Goal: Task Accomplishment & Management: Use online tool/utility

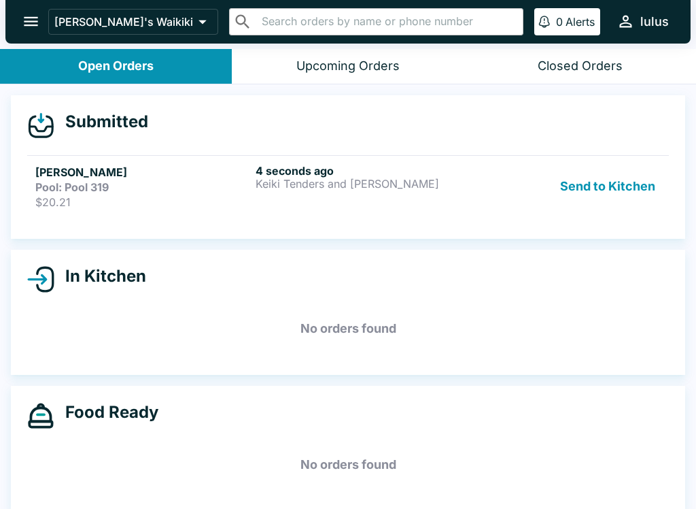
scroll to position [2, 0]
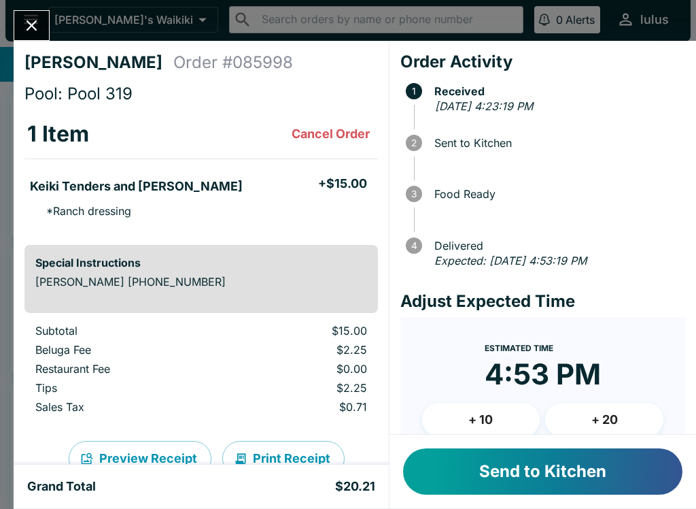
click at [502, 464] on button "Send to Kitchen" at bounding box center [542, 471] width 279 height 46
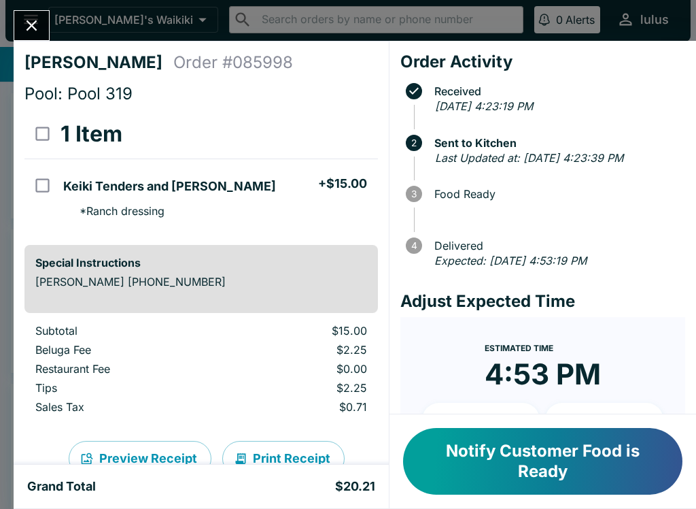
click at [558, 480] on button "Notify Customer Food is Ready" at bounding box center [542, 461] width 279 height 67
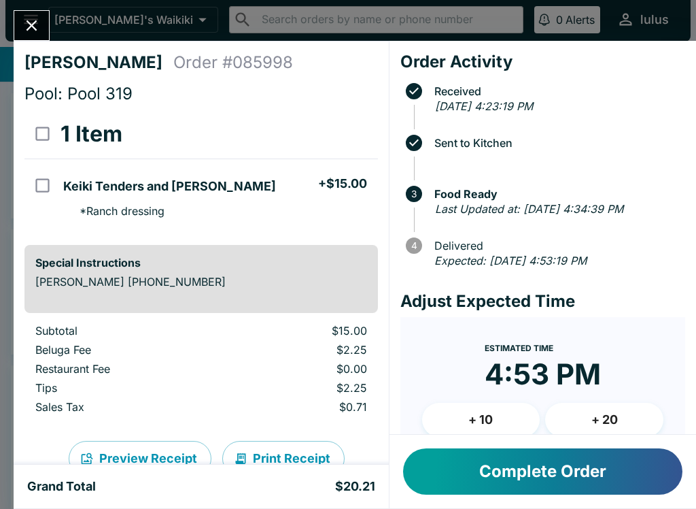
click at [507, 483] on button "Complete Order" at bounding box center [542, 471] width 279 height 46
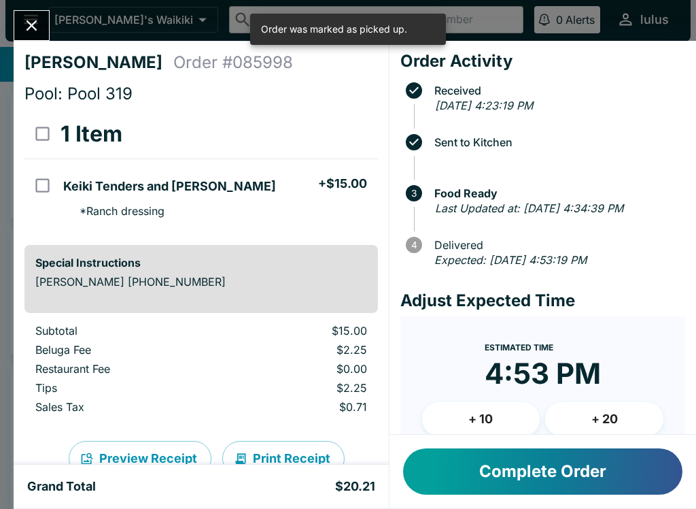
scroll to position [4, 0]
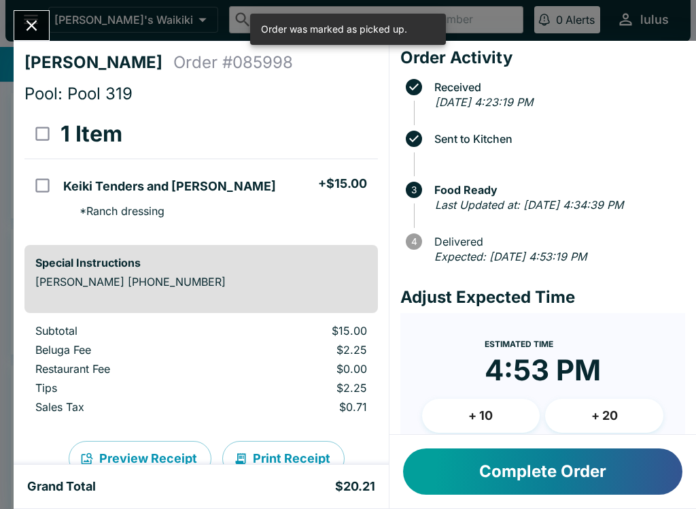
click at [575, 471] on button "Complete Order" at bounding box center [542, 471] width 279 height 46
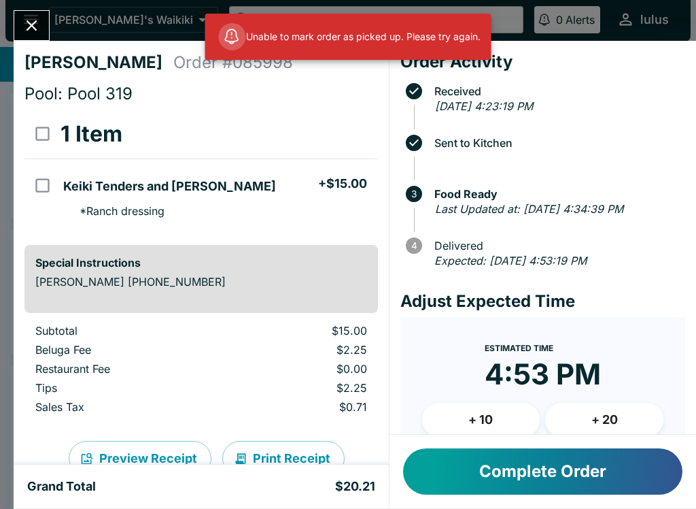
scroll to position [0, 0]
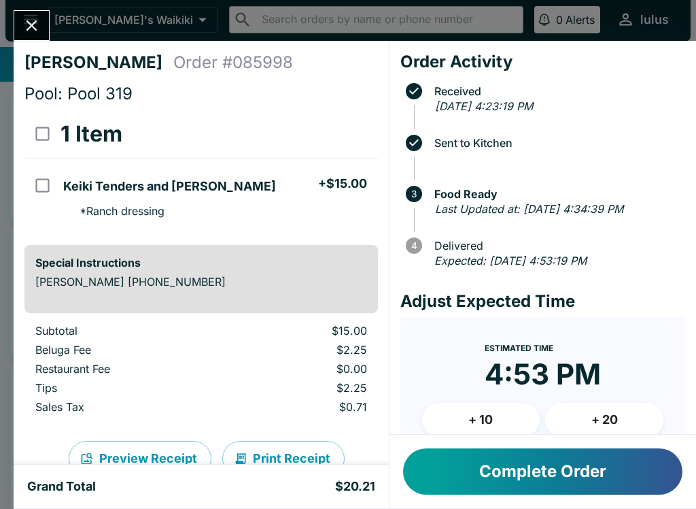
click at [534, 459] on button "Complete Order" at bounding box center [542, 471] width 279 height 46
click at [506, 481] on button "Complete Order" at bounding box center [542, 471] width 279 height 46
click at [505, 465] on button "Complete Order" at bounding box center [542, 471] width 279 height 46
click at [52, 165] on td "orders table" at bounding box center [40, 196] width 33 height 75
checkbox input "true"
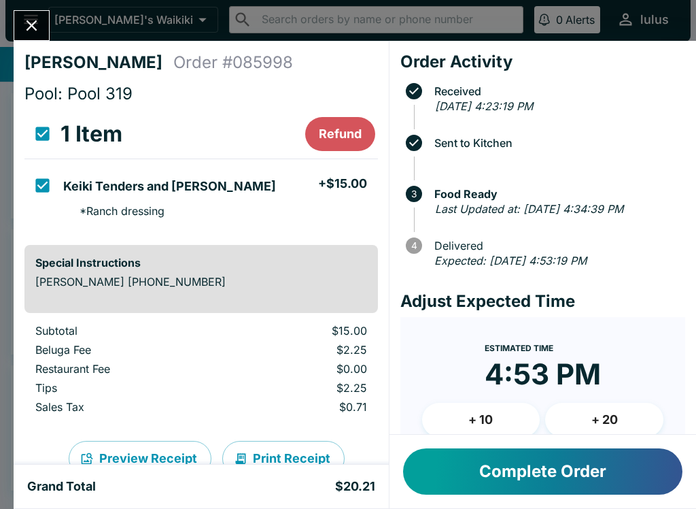
click at [492, 482] on button "Complete Order" at bounding box center [542, 471] width 279 height 46
click at [44, 179] on input "orders table" at bounding box center [42, 185] width 31 height 31
checkbox input "false"
click at [551, 475] on button "Complete Order" at bounding box center [542, 471] width 279 height 46
